Goal: Task Accomplishment & Management: Use online tool/utility

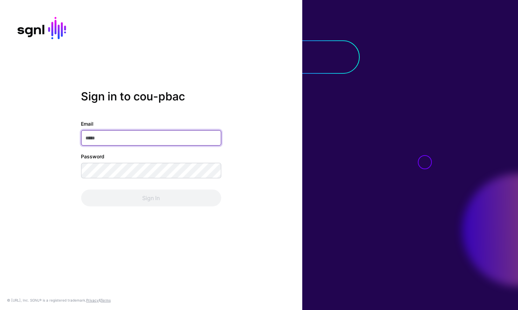
type input "**********"
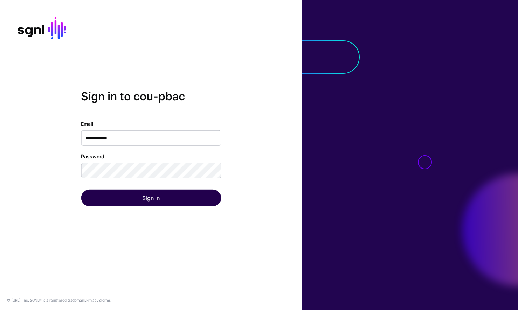
click at [174, 192] on div "Sign In" at bounding box center [151, 197] width 140 height 17
click at [173, 193] on button "Sign In" at bounding box center [151, 197] width 140 height 17
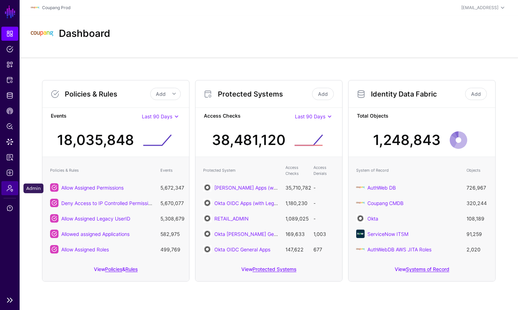
click at [9, 186] on span "Admin" at bounding box center [9, 187] width 7 height 7
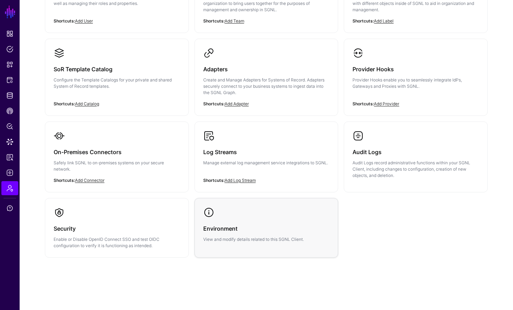
click at [247, 236] on p "View and modify details related to this SGNL Client." at bounding box center [266, 239] width 127 height 6
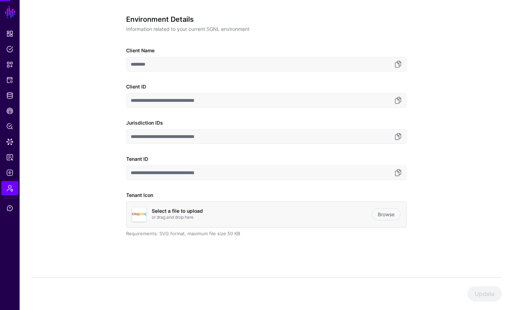
scroll to position [54, 0]
click at [401, 174] on link at bounding box center [398, 172] width 8 height 8
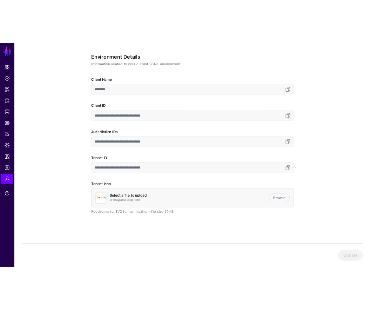
scroll to position [41, 0]
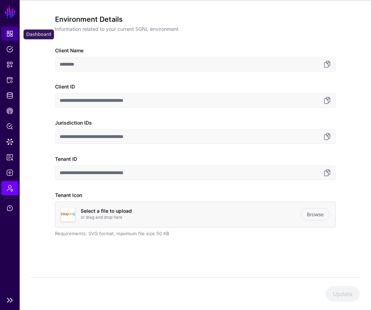
click at [11, 30] on span "Dashboard" at bounding box center [9, 33] width 7 height 7
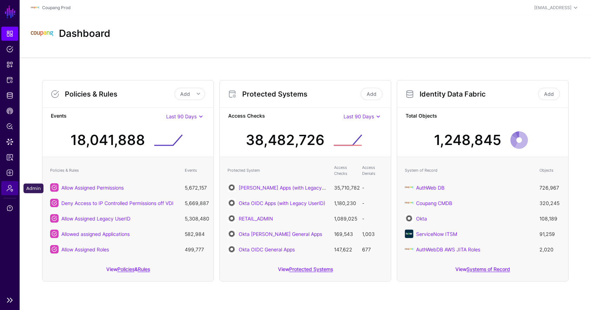
click at [10, 187] on span "Admin" at bounding box center [9, 187] width 7 height 7
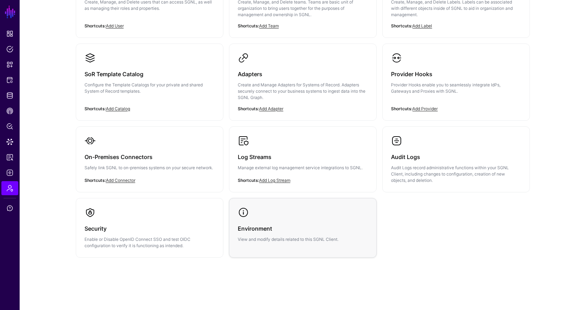
click at [300, 214] on link "Environment View and modify details related to this SGNL Client." at bounding box center [302, 224] width 147 height 53
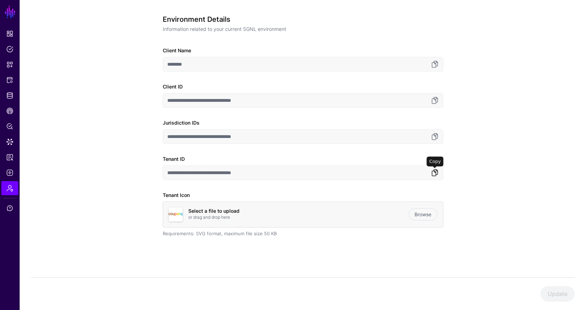
click at [434, 174] on link at bounding box center [434, 172] width 8 height 8
click at [4, 188] on link "Admin" at bounding box center [9, 188] width 17 height 14
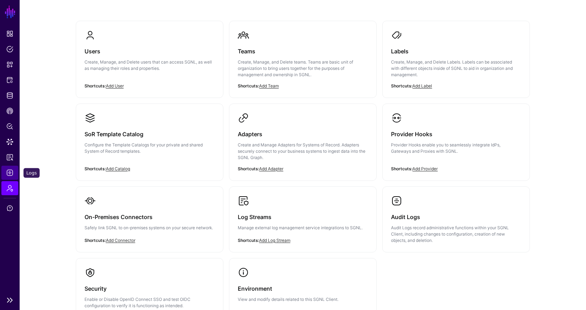
click at [8, 174] on span "Logs" at bounding box center [9, 172] width 7 height 7
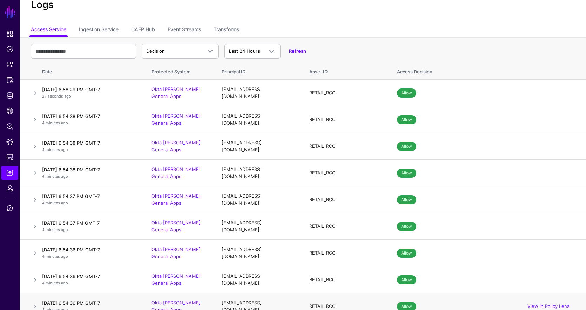
scroll to position [20, 0]
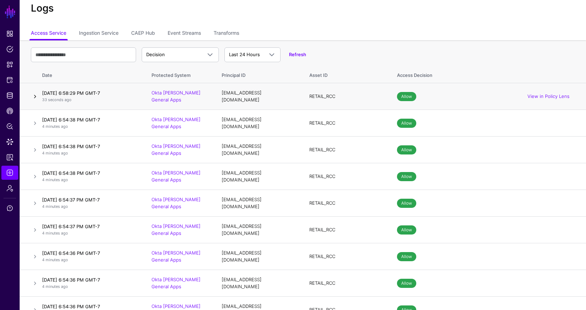
click at [35, 95] on link at bounding box center [35, 96] width 8 height 8
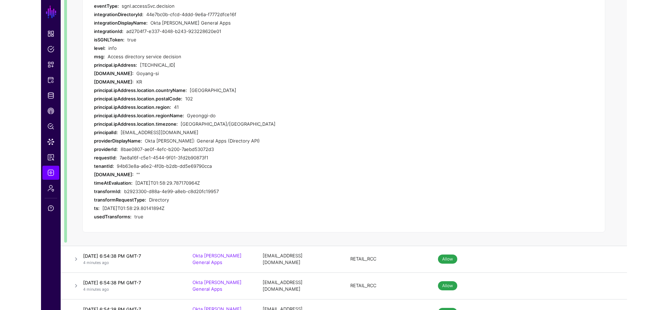
scroll to position [82, 0]
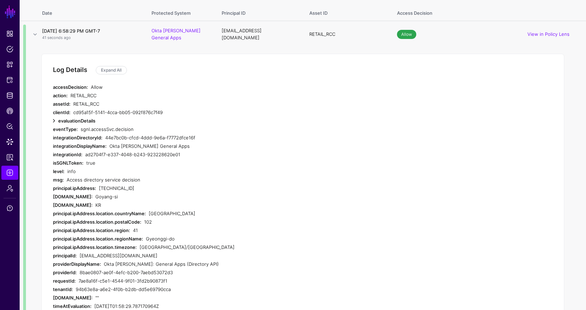
click at [54, 121] on link at bounding box center [54, 120] width 8 height 8
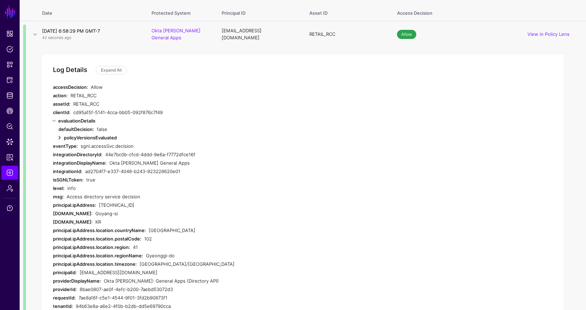
click at [58, 135] on link at bounding box center [59, 137] width 8 height 8
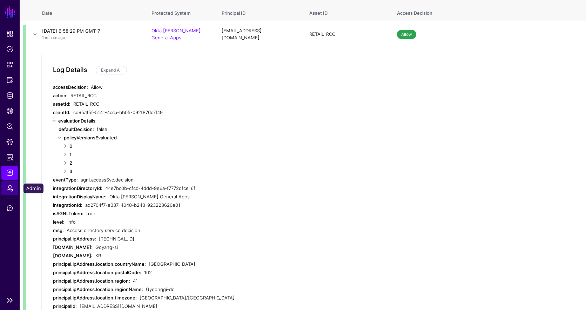
click at [9, 191] on span "Admin" at bounding box center [9, 187] width 7 height 7
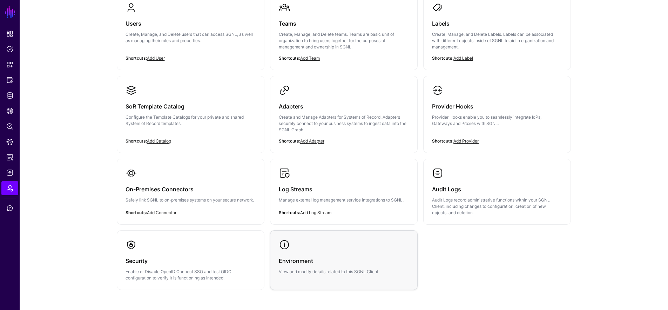
click at [300, 254] on div "Environment View and modify details related to this SGNL Client." at bounding box center [344, 262] width 130 height 25
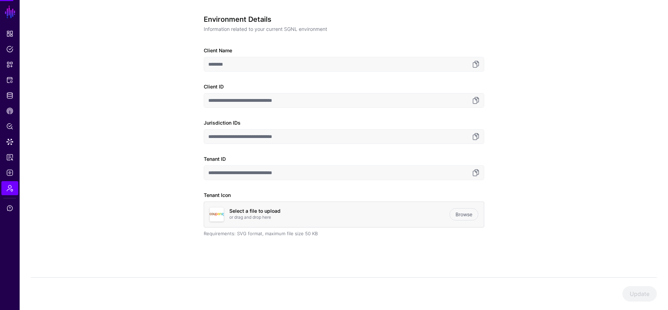
scroll to position [54, 0]
click at [475, 170] on link at bounding box center [475, 172] width 8 height 8
click at [476, 174] on link at bounding box center [475, 172] width 8 height 8
click at [475, 173] on link at bounding box center [475, 172] width 8 height 8
click at [476, 173] on link at bounding box center [475, 172] width 8 height 8
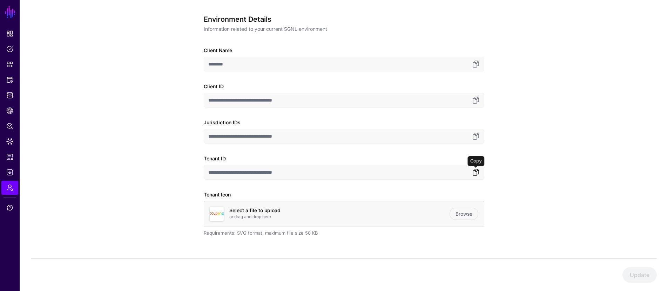
click at [474, 173] on link at bounding box center [475, 172] width 8 height 8
click at [477, 171] on link at bounding box center [475, 172] width 8 height 8
click at [474, 176] on link at bounding box center [475, 172] width 8 height 8
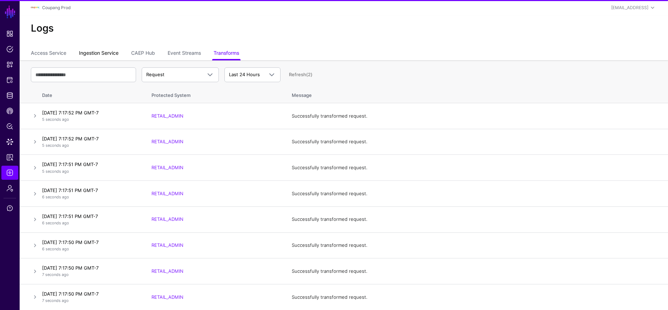
click at [100, 54] on link "Ingestion Service" at bounding box center [99, 53] width 40 height 13
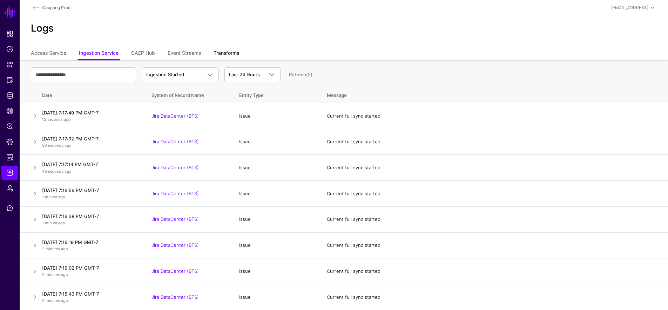
click at [234, 53] on link "Transforms" at bounding box center [226, 53] width 26 height 13
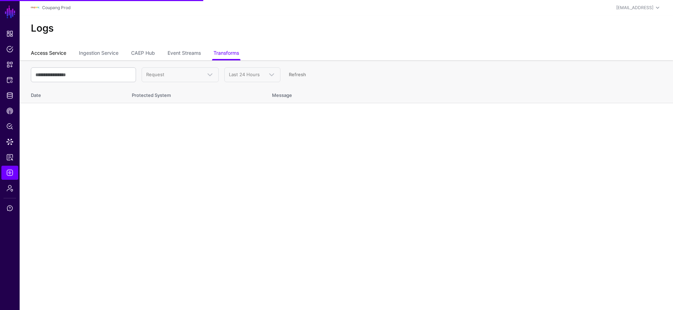
click at [54, 52] on link "Access Service" at bounding box center [48, 53] width 35 height 13
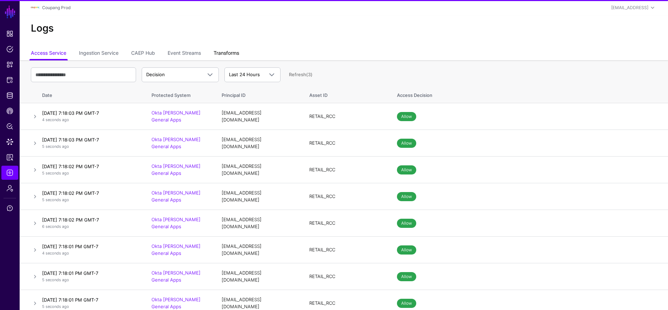
click at [227, 54] on link "Transforms" at bounding box center [226, 53] width 26 height 13
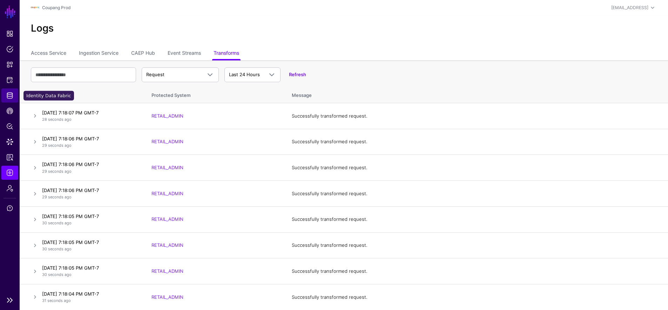
click at [10, 96] on span "Identity Data Fabric" at bounding box center [9, 95] width 7 height 7
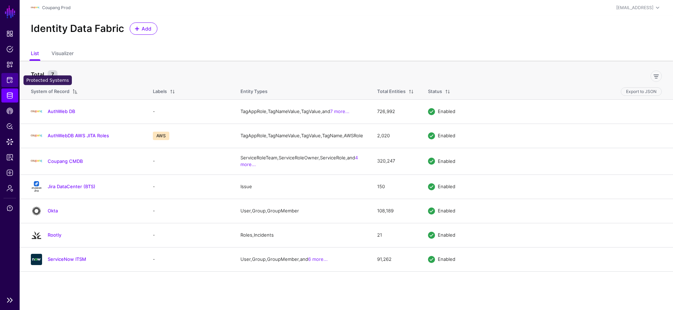
click at [7, 84] on link "Protected Systems" at bounding box center [9, 80] width 17 height 14
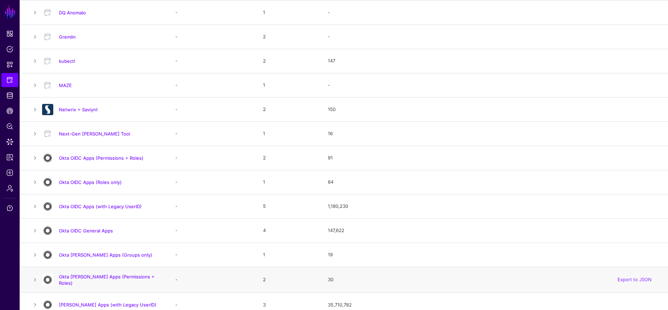
scroll to position [396, 0]
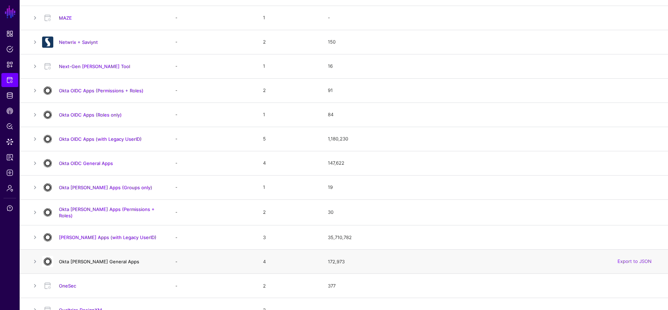
click at [109, 260] on link "Okta [PERSON_NAME] General Apps" at bounding box center [99, 261] width 80 height 6
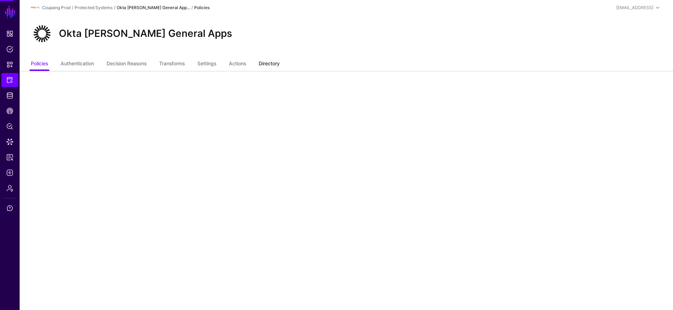
click at [274, 66] on link "Directory" at bounding box center [269, 63] width 21 height 13
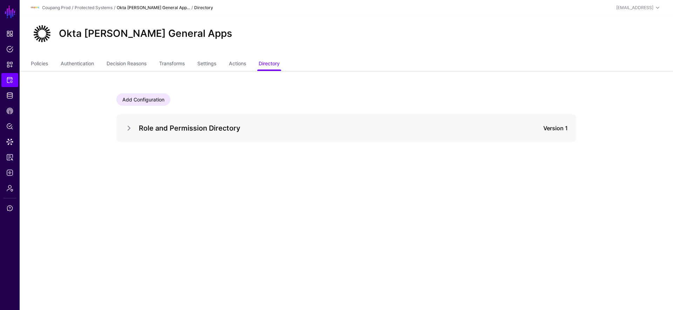
drag, startPoint x: 128, startPoint y: 128, endPoint x: 137, endPoint y: 129, distance: 8.4
click at [129, 128] on link at bounding box center [129, 128] width 8 height 8
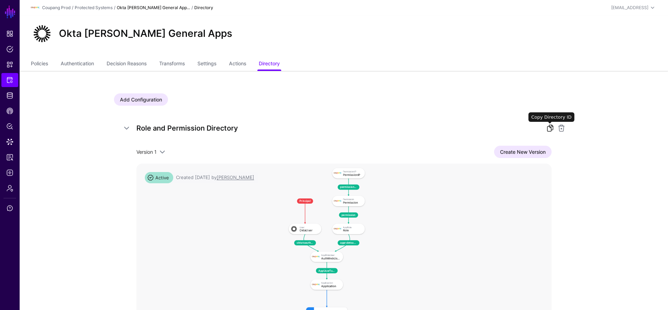
click at [547, 125] on link at bounding box center [550, 128] width 8 height 8
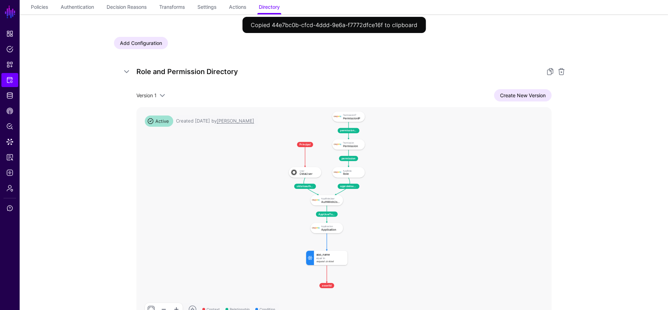
scroll to position [71, 0]
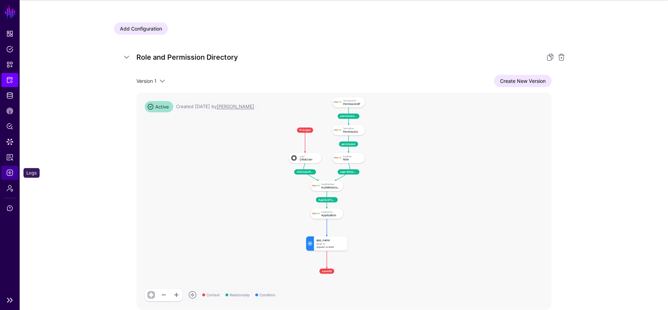
click at [10, 175] on span "Logs" at bounding box center [9, 172] width 7 height 7
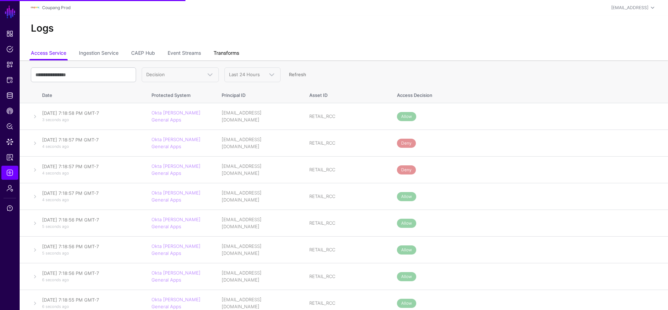
click at [218, 53] on link "Transforms" at bounding box center [226, 53] width 26 height 13
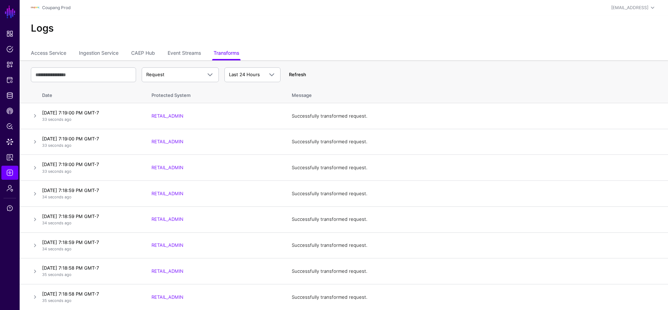
click at [292, 72] on link "Refresh" at bounding box center [297, 75] width 17 height 6
click at [36, 115] on link at bounding box center [35, 115] width 8 height 8
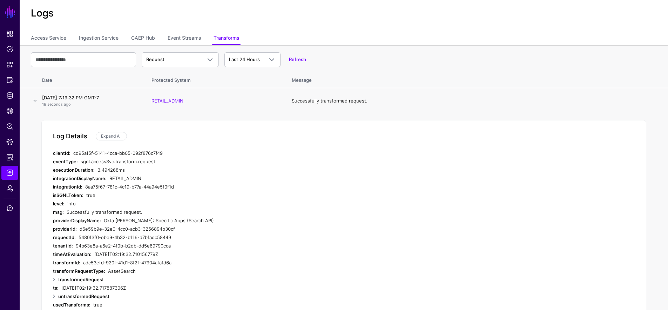
scroll to position [7, 0]
